Goal: Check status: Check status

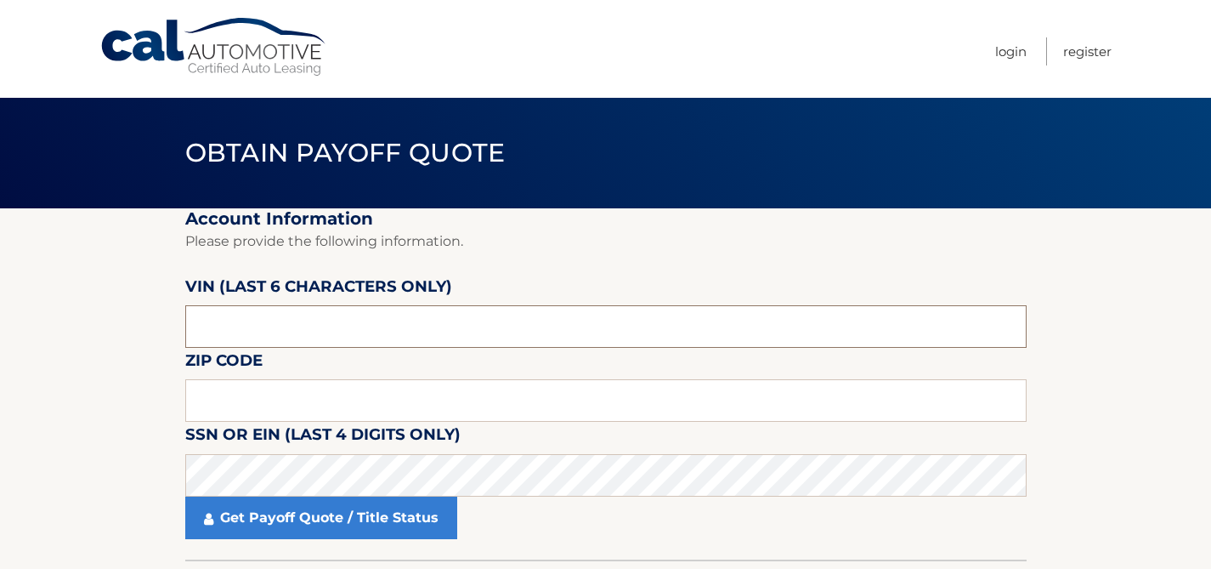
click at [238, 323] on input "text" at bounding box center [605, 326] width 841 height 42
paste input "534318"
type input "534318"
click at [227, 395] on input "text" at bounding box center [605, 400] width 841 height 42
type input "07724"
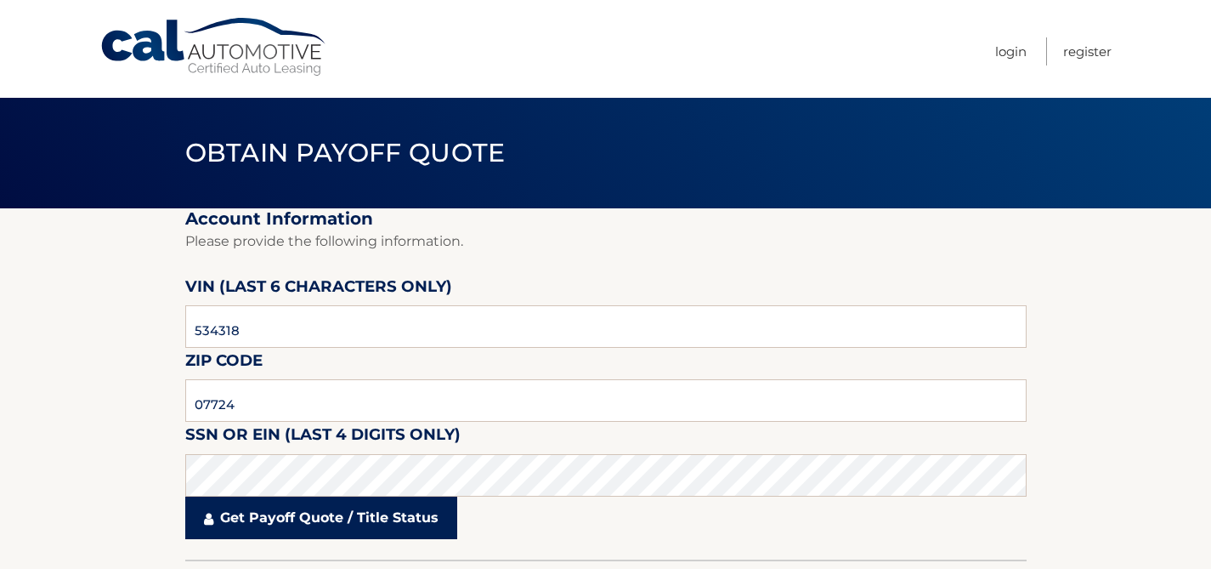
click at [314, 520] on link "Get Payoff Quote / Title Status" at bounding box center [321, 517] width 272 height 42
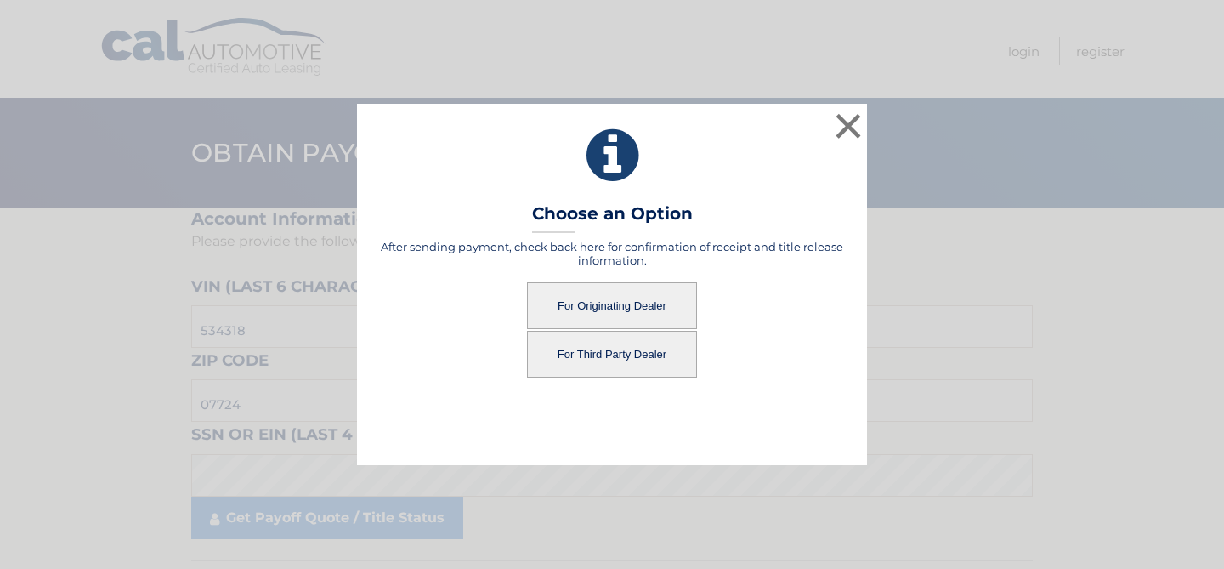
click at [677, 296] on button "For Originating Dealer" at bounding box center [612, 305] width 170 height 47
click at [590, 304] on button "For Originating Dealer" at bounding box center [612, 305] width 170 height 47
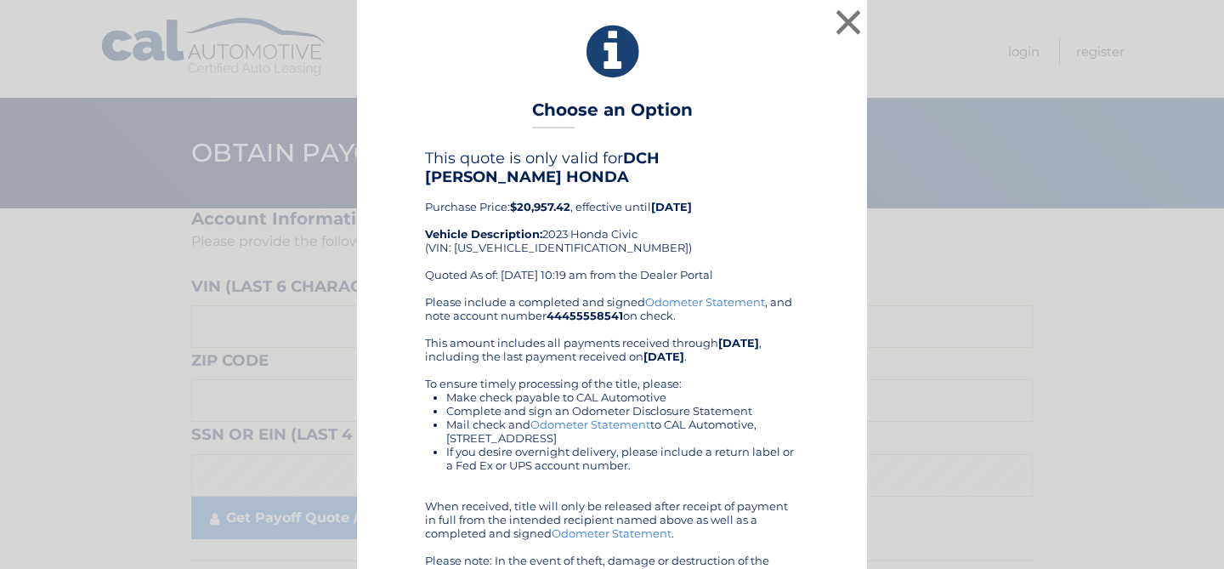
scroll to position [42, 0]
